Goal: Find specific page/section: Find specific page/section

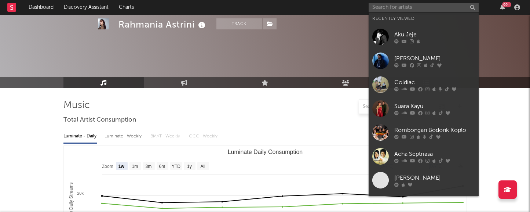
select select "1w"
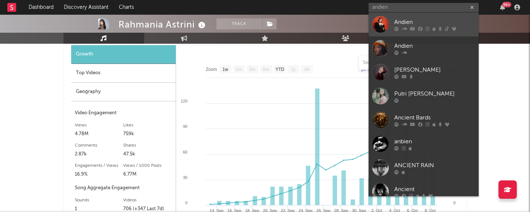
type input "andien"
click at [409, 22] on div "Andien" at bounding box center [434, 22] width 81 height 9
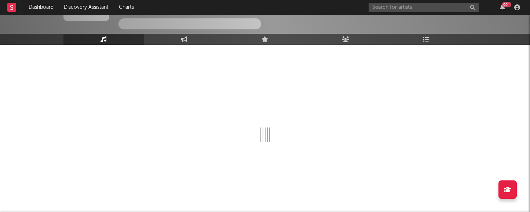
scroll to position [571, 0]
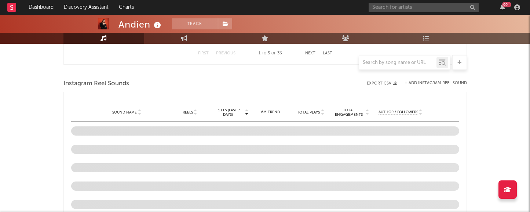
select select "6m"
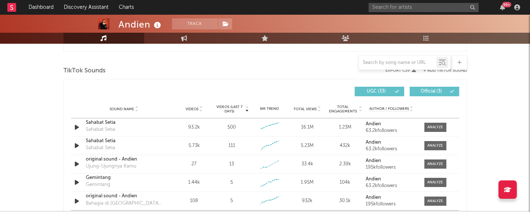
scroll to position [489, 0]
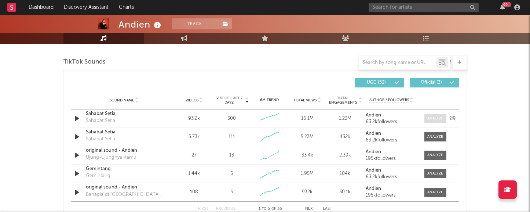
click at [433, 121] on div at bounding box center [435, 117] width 16 height 5
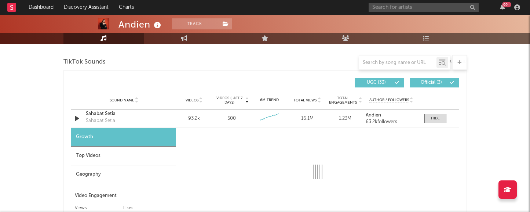
select select "6m"
